Goal: Task Accomplishment & Management: Manage account settings

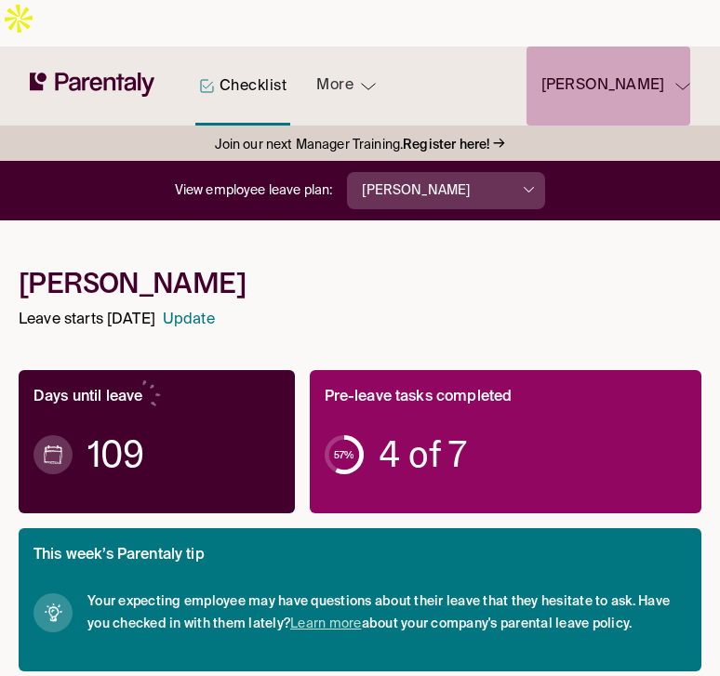
click at [631, 46] on button "Allison Whalen" at bounding box center [608, 85] width 164 height 79
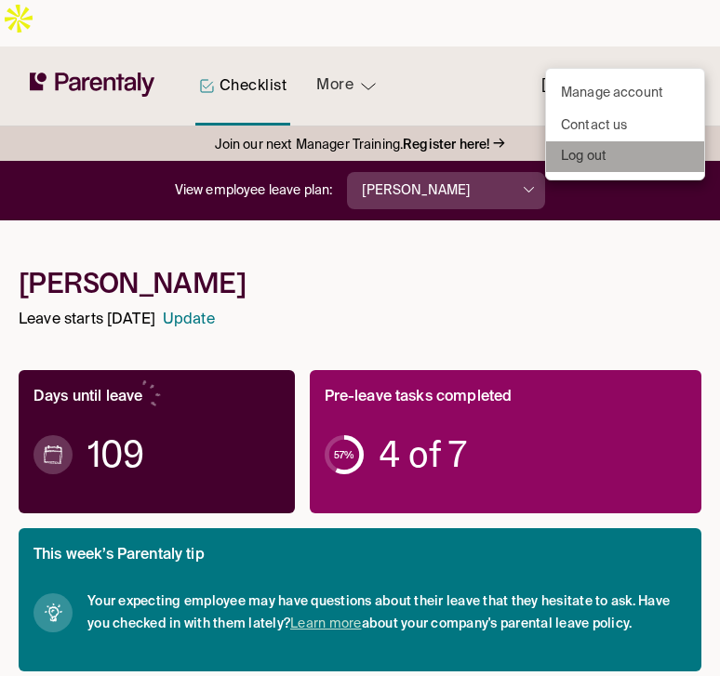
click at [595, 152] on p "Log out" at bounding box center [584, 157] width 46 height 20
